Goal: Ask a question

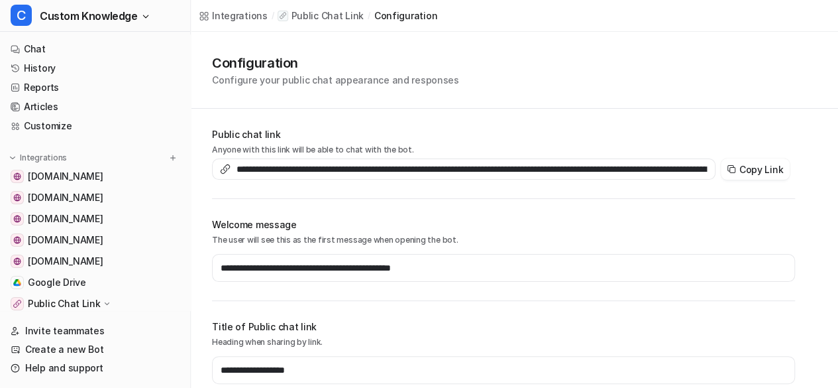
scroll to position [105, 0]
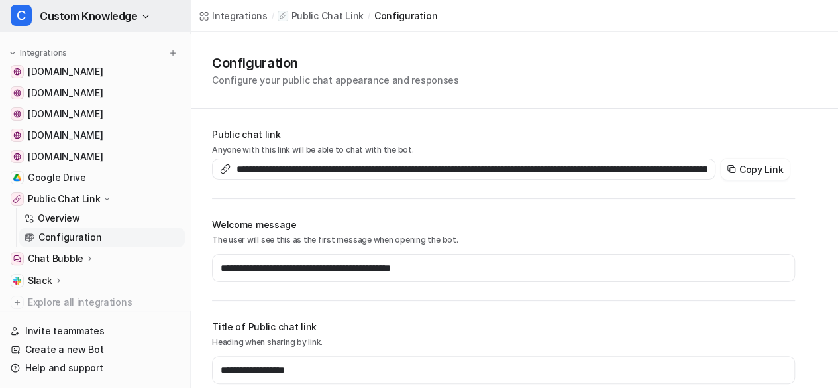
click at [110, 19] on span "Custom Knowledge" at bounding box center [89, 16] width 98 height 19
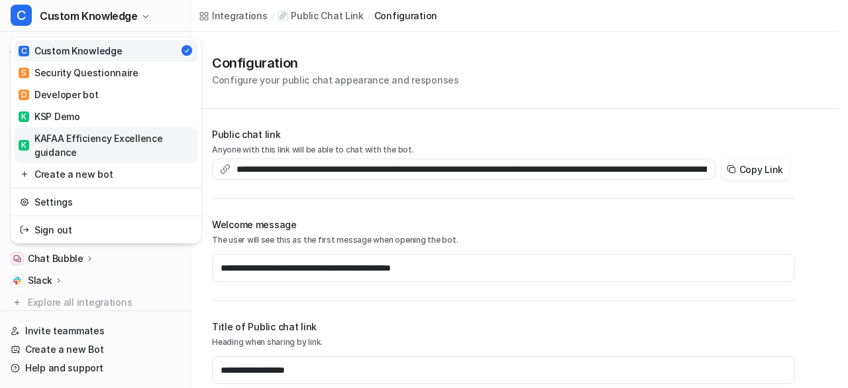
click at [80, 138] on div "K KAFAA Efficiency Excellence guidance" at bounding box center [106, 145] width 175 height 28
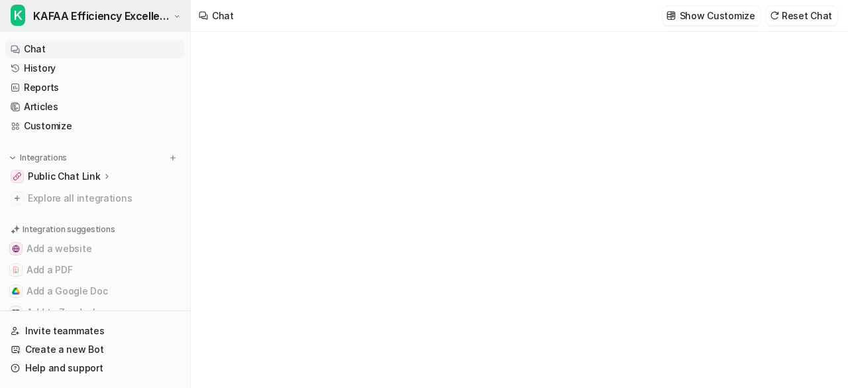
type textarea "**********"
